Goal: Task Accomplishment & Management: Complete application form

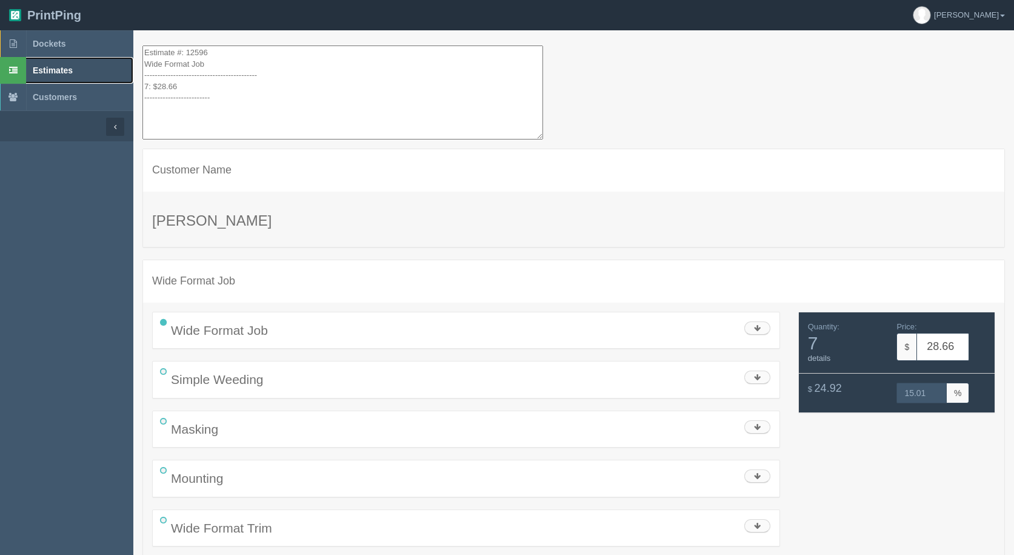
click at [47, 67] on span "Estimates" at bounding box center [53, 70] width 40 height 10
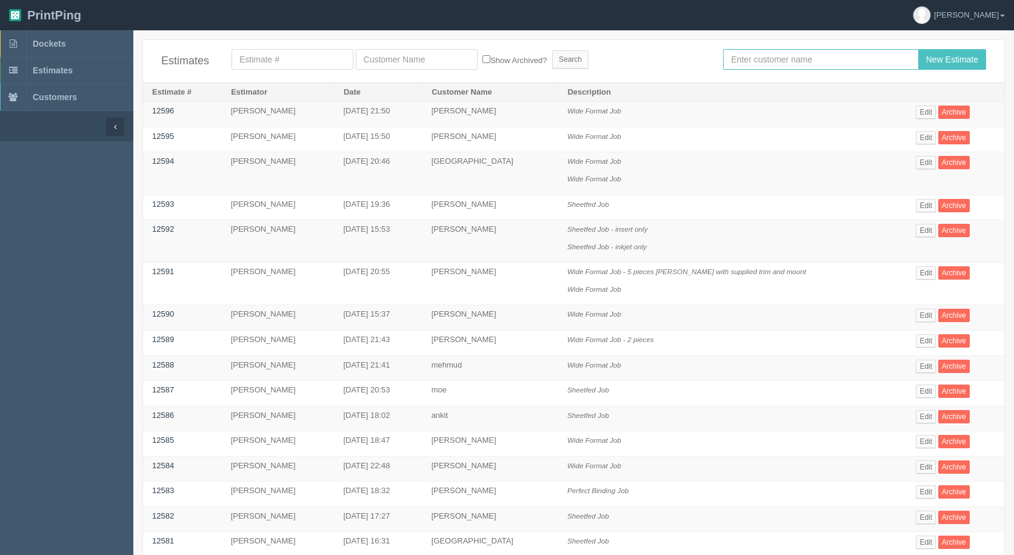
click at [801, 61] on input "text" at bounding box center [820, 59] width 195 height 21
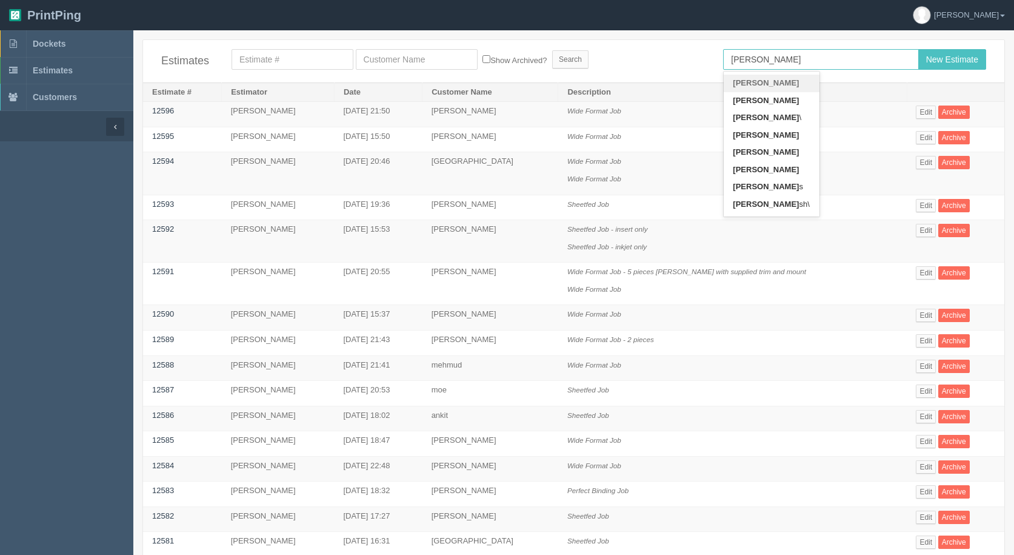
type input "[PERSON_NAME]"
click at [918, 49] on input "New Estimate" at bounding box center [952, 59] width 68 height 21
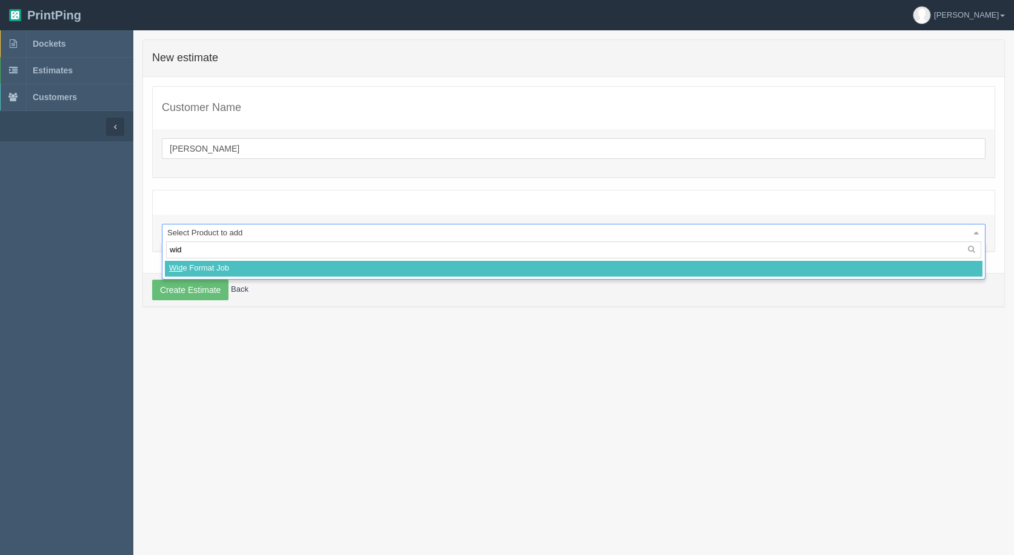
type input "wide"
select select
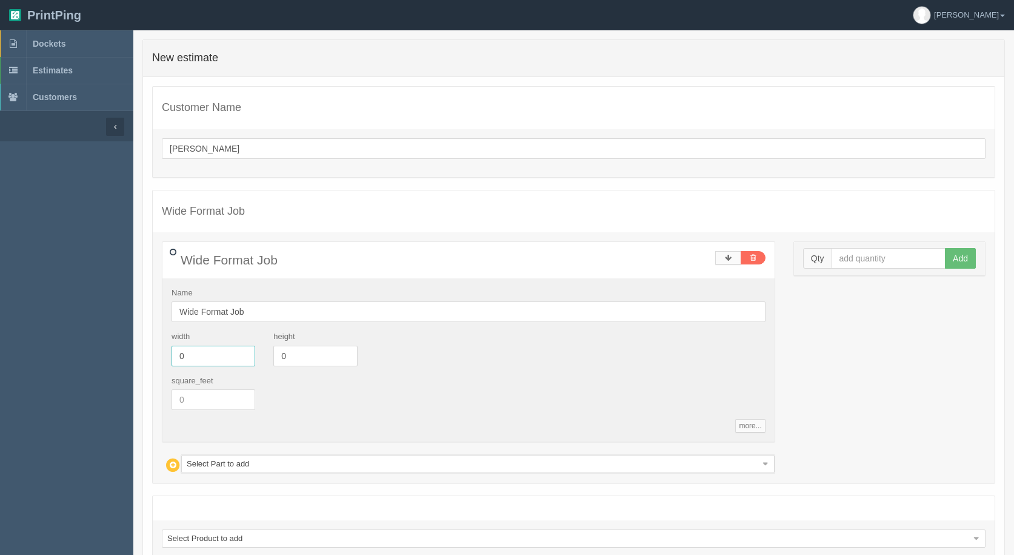
drag, startPoint x: 69, startPoint y: 356, endPoint x: 0, endPoint y: 326, distance: 74.9
click at [0, 331] on section "Dockets Estimates Customers" at bounding box center [507, 331] width 1014 height 603
type input "24"
type input "36"
drag, startPoint x: 855, startPoint y: 261, endPoint x: 835, endPoint y: 253, distance: 21.7
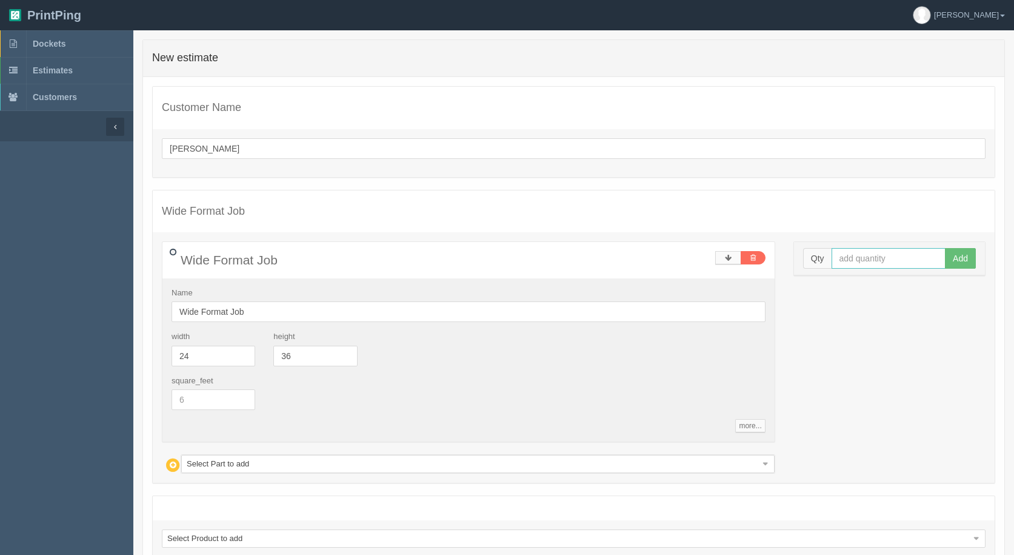
click at [847, 255] on input "text" at bounding box center [889, 258] width 115 height 21
type input "439"
click at [945, 248] on button "Add" at bounding box center [960, 258] width 31 height 21
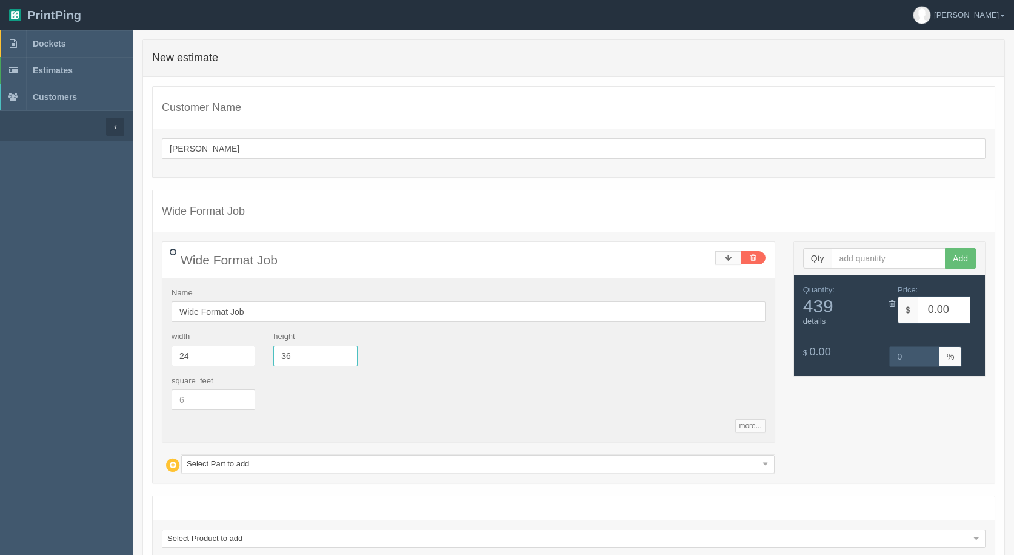
drag, startPoint x: 235, startPoint y: 346, endPoint x: 209, endPoint y: 339, distance: 26.8
click at [222, 342] on div "width 24 height 36" at bounding box center [468, 353] width 612 height 44
type input "48"
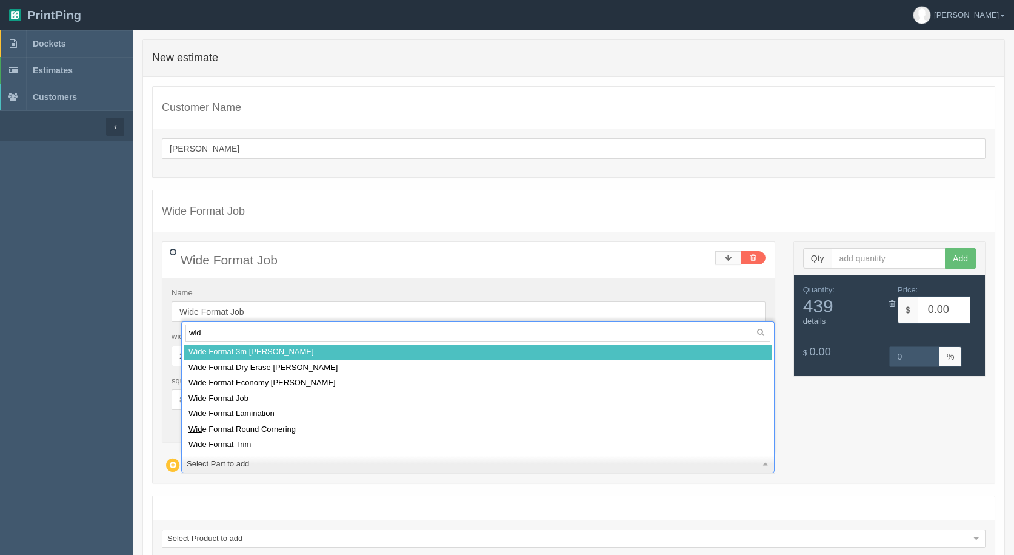
type input "wide"
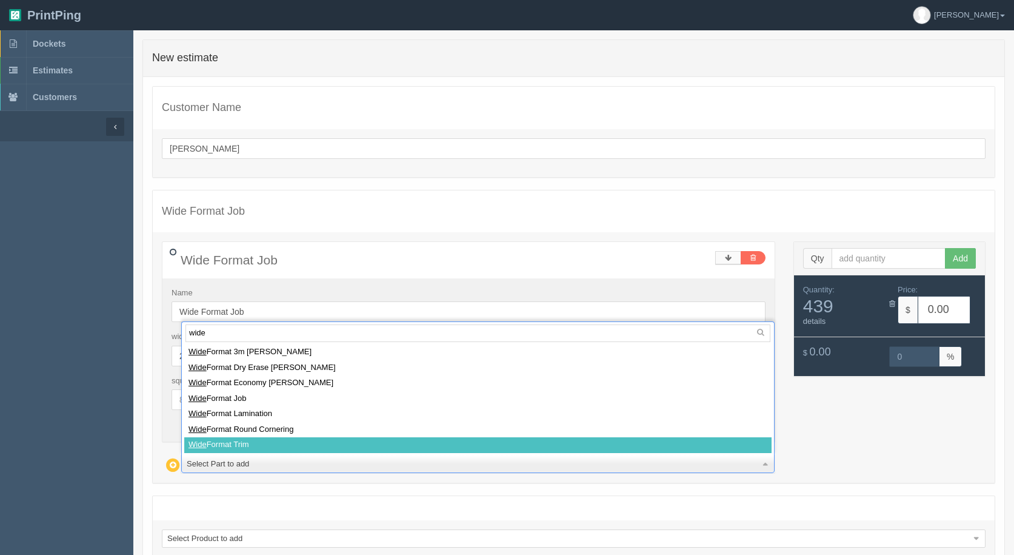
select select
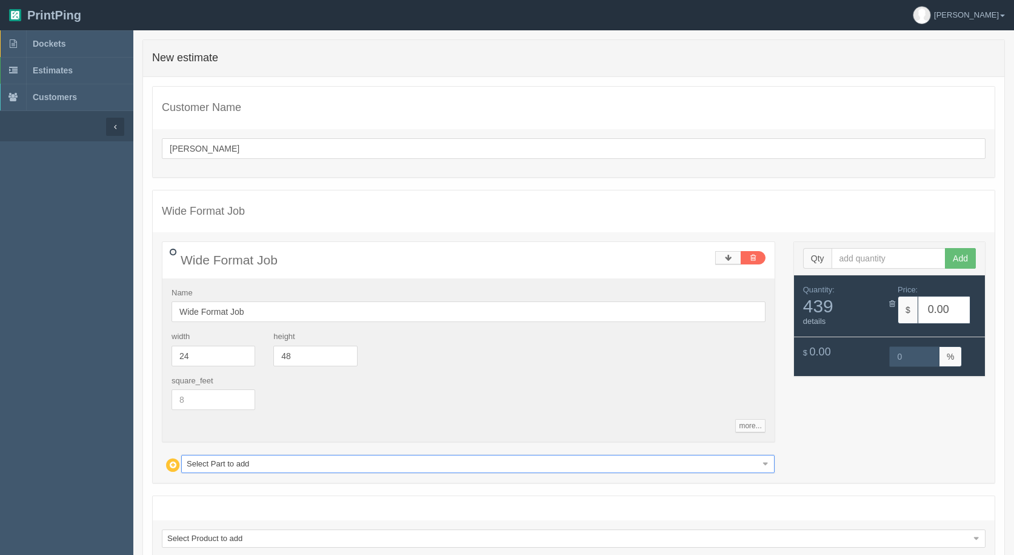
type input "1750.15"
type input "15.00"
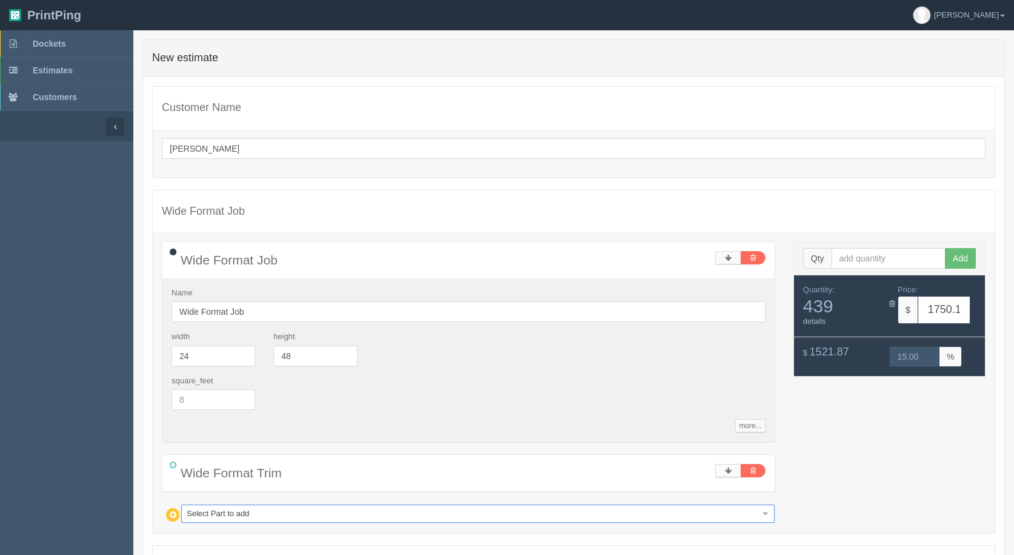
type input "m"
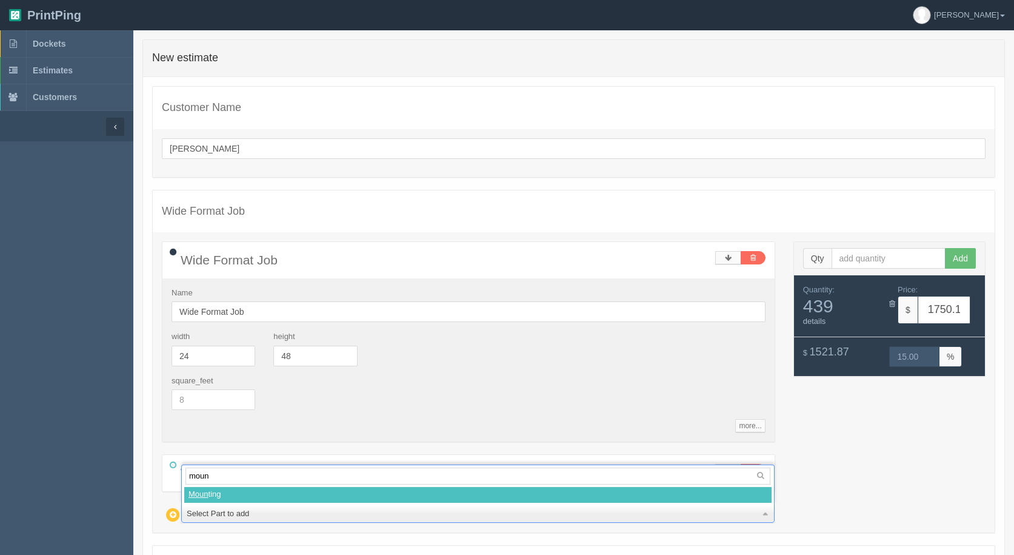
type input "mount"
select select
type input "2905.24"
type input "15.00"
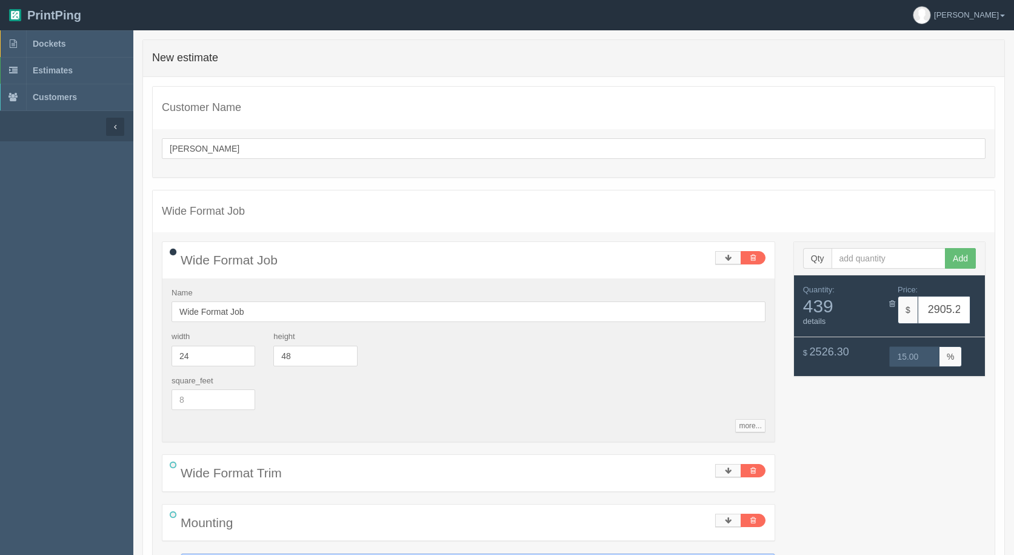
type input "s"
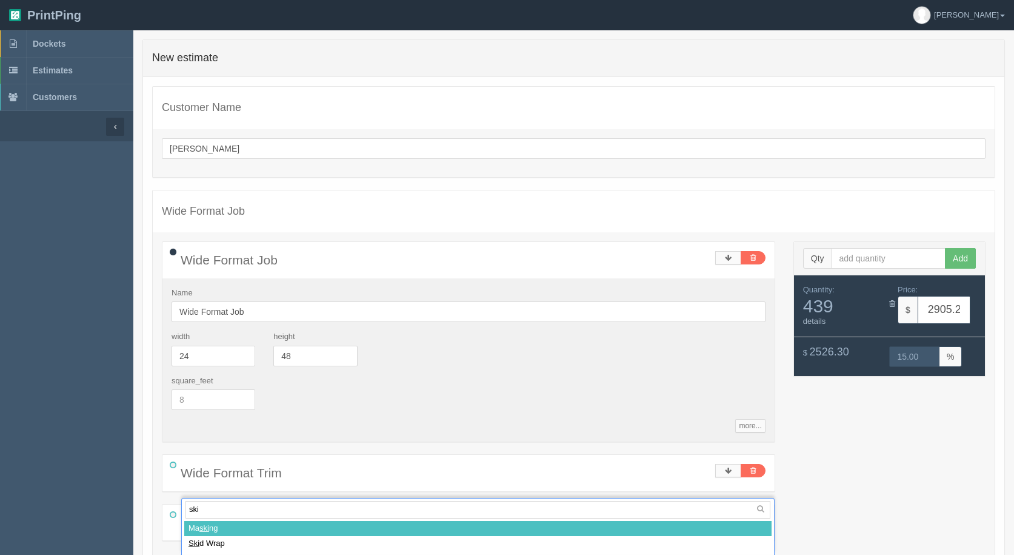
type input "skid"
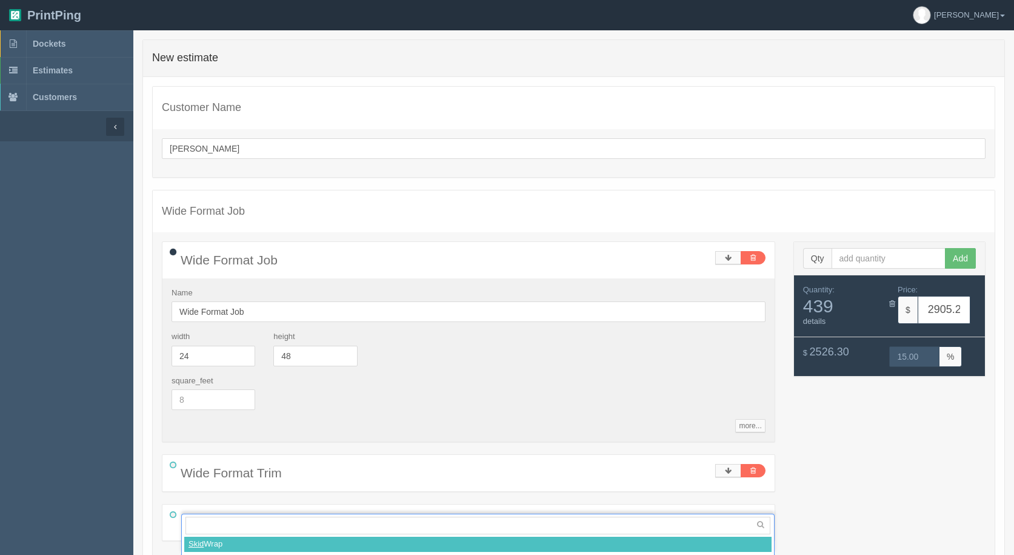
select select
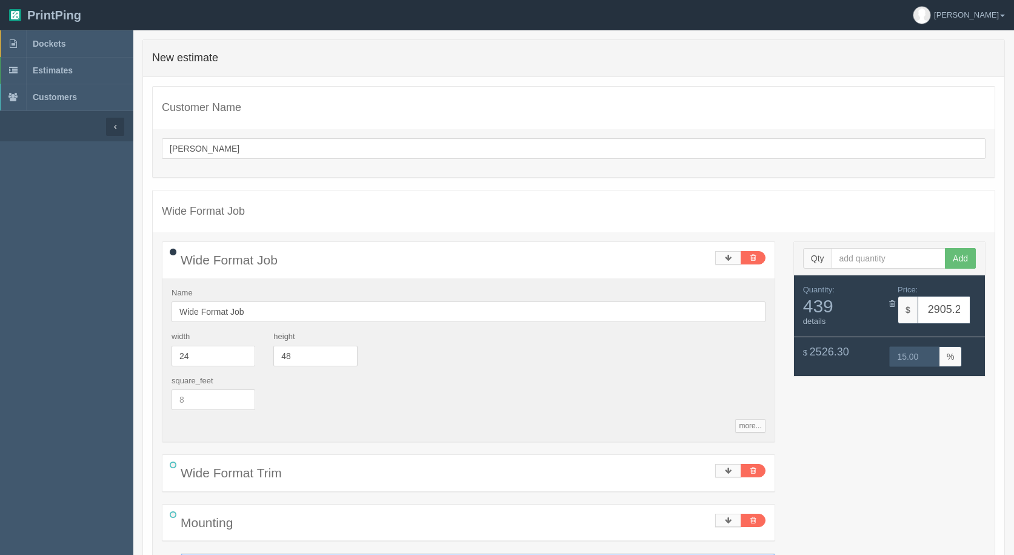
scroll to position [4, 0]
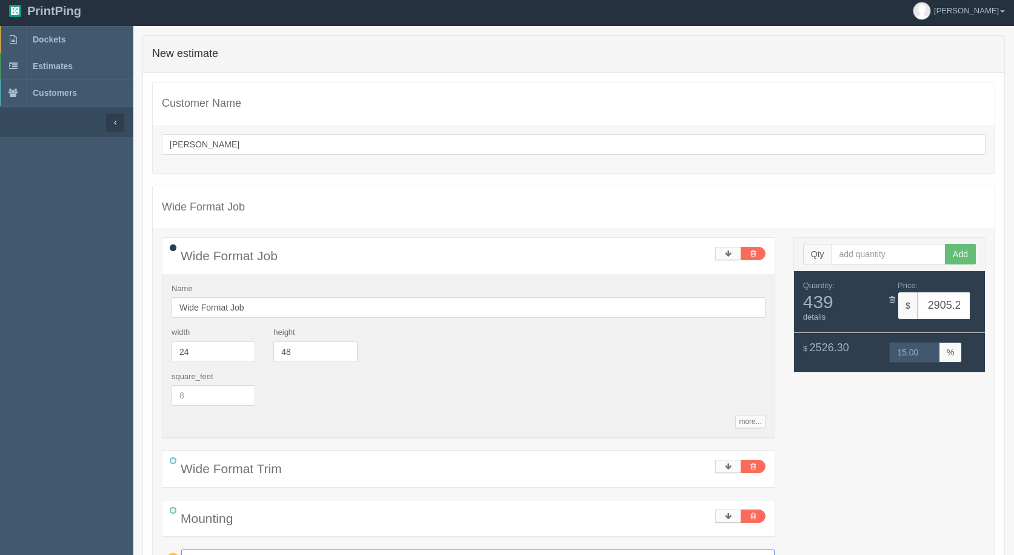
type input "2920.19"
type input "15.00"
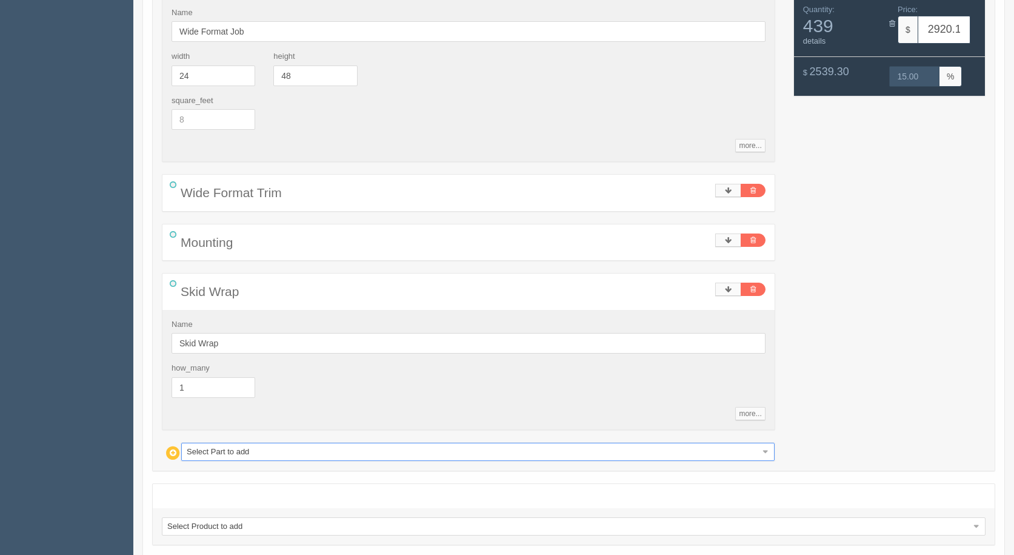
scroll to position [347, 0]
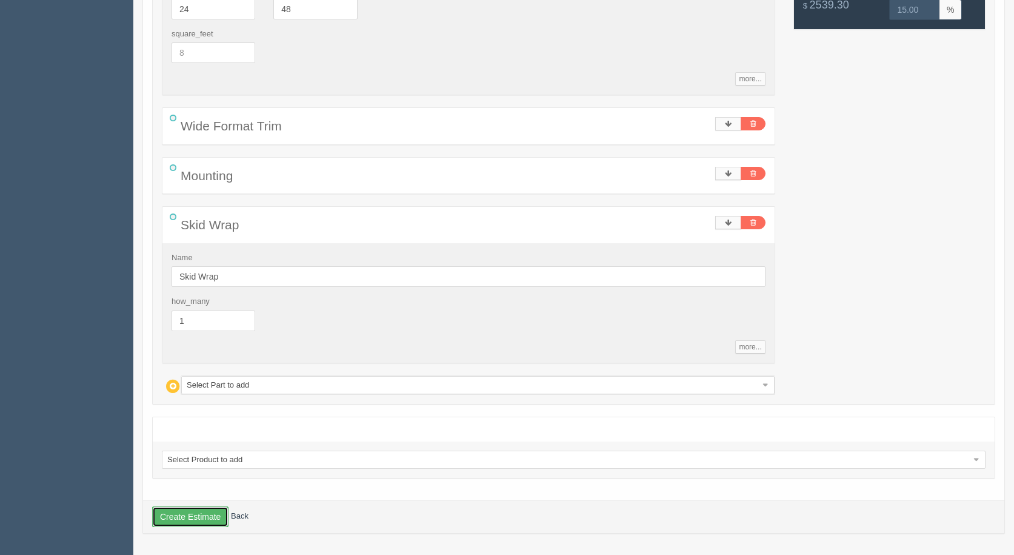
click at [188, 513] on button "Create Estimate" at bounding box center [190, 516] width 76 height 21
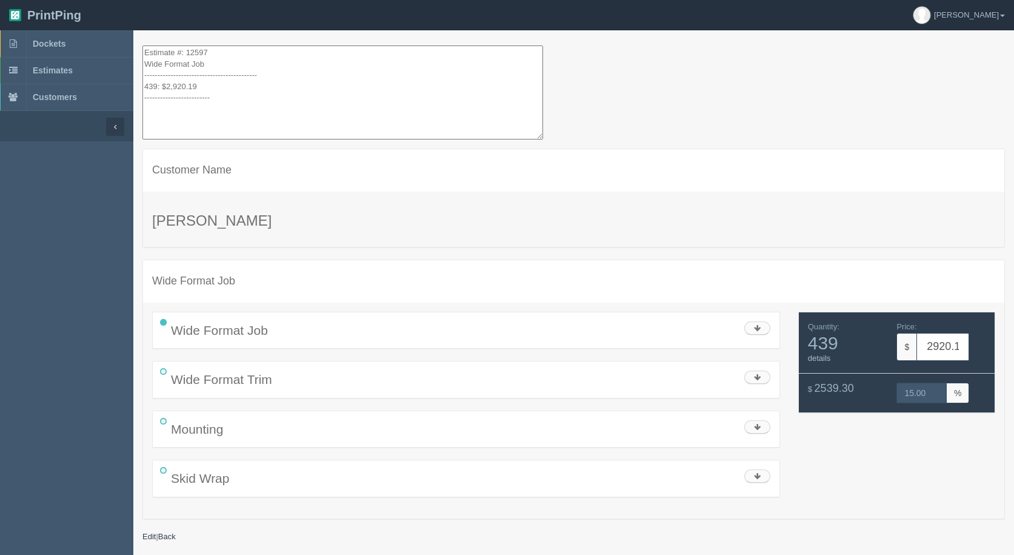
drag, startPoint x: 206, startPoint y: 105, endPoint x: 47, endPoint y: -45, distance: 218.3
click at [47, 0] on html "PrintPing [PERSON_NAME] Administration Edit account ( [EMAIL_ADDRESS][DOMAIN_NA…" at bounding box center [507, 292] width 1014 height 585
